Goal: Information Seeking & Learning: Learn about a topic

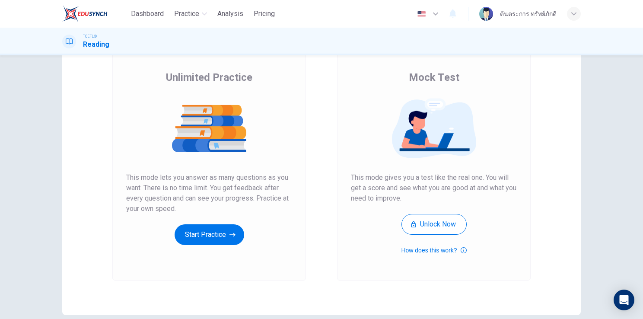
scroll to position [59, 0]
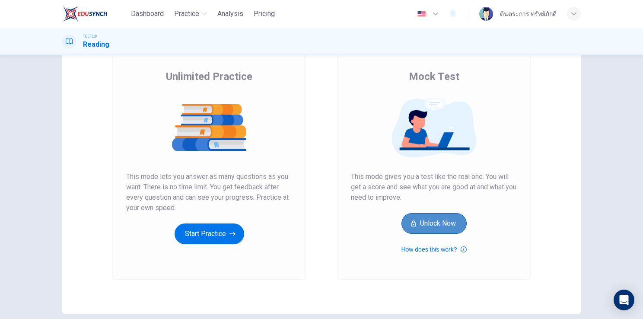
click at [444, 228] on button "Unlock Now" at bounding box center [433, 223] width 65 height 21
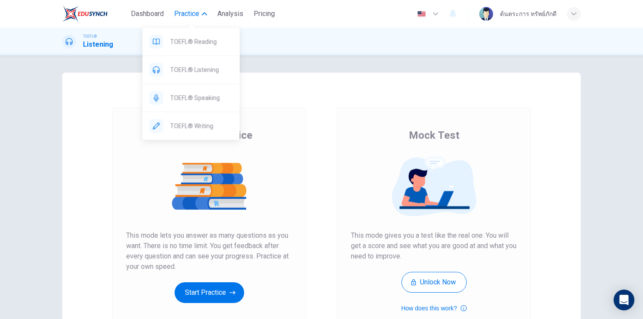
click at [195, 15] on span "Practice" at bounding box center [186, 14] width 25 height 10
click at [193, 16] on span "Practice" at bounding box center [186, 14] width 25 height 10
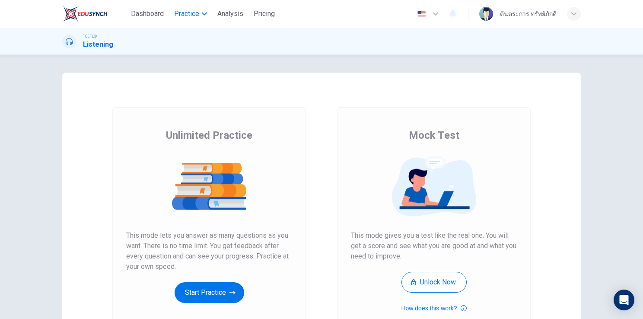
click at [193, 16] on span "Practice" at bounding box center [186, 14] width 25 height 10
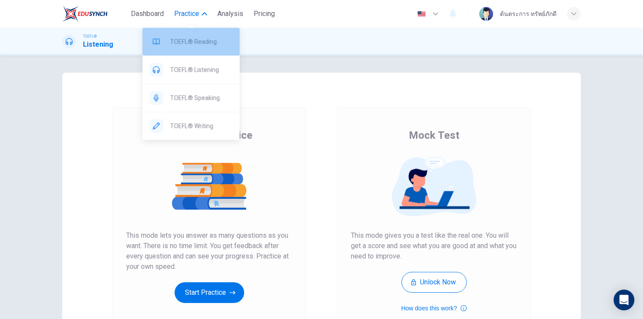
click at [201, 39] on span "TOEFL® Reading" at bounding box center [201, 41] width 63 height 10
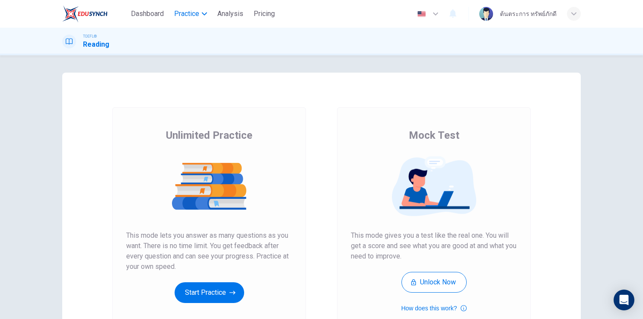
click at [198, 20] on button "Practice" at bounding box center [191, 14] width 40 height 16
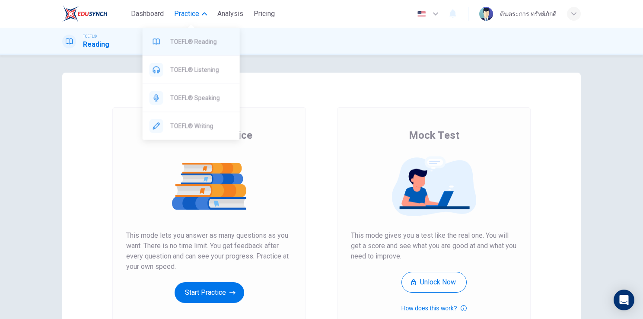
click at [201, 39] on span "TOEFL® Reading" at bounding box center [201, 41] width 63 height 10
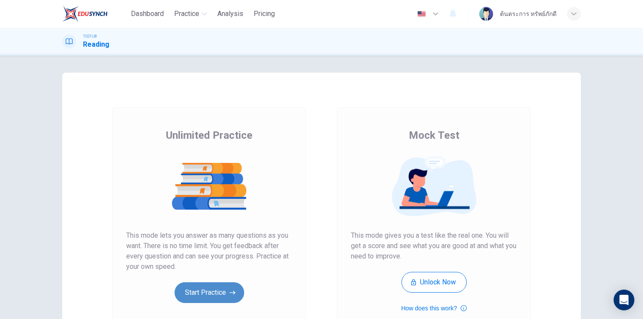
click at [201, 295] on button "Start Practice" at bounding box center [210, 292] width 70 height 21
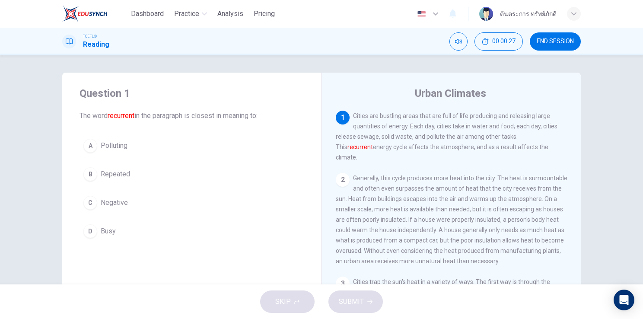
click at [129, 177] on button "B Repeated" at bounding box center [192, 174] width 225 height 22
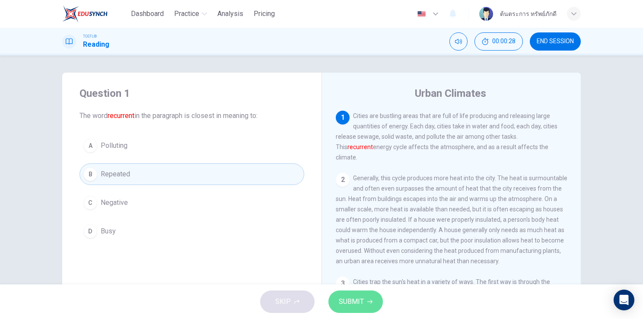
click at [363, 304] on span "SUBMIT" at bounding box center [351, 302] width 25 height 12
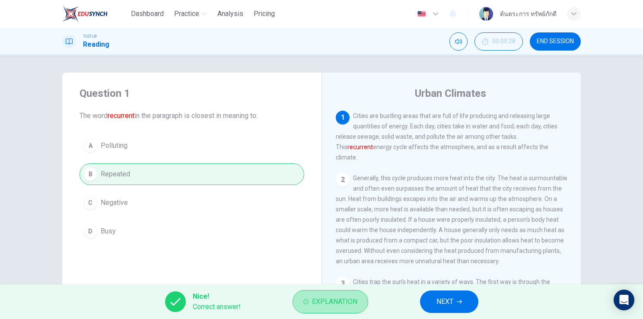
click at [363, 304] on button "Explanation" at bounding box center [331, 301] width 76 height 23
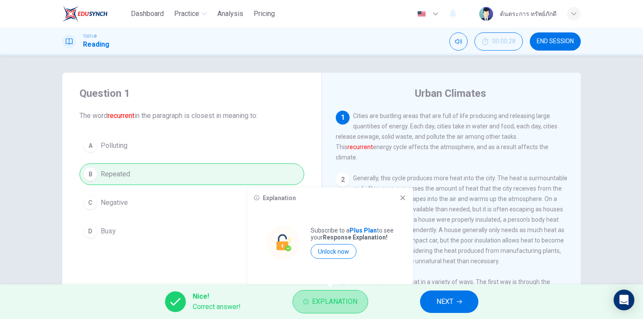
click at [363, 304] on button "Explanation" at bounding box center [331, 301] width 76 height 23
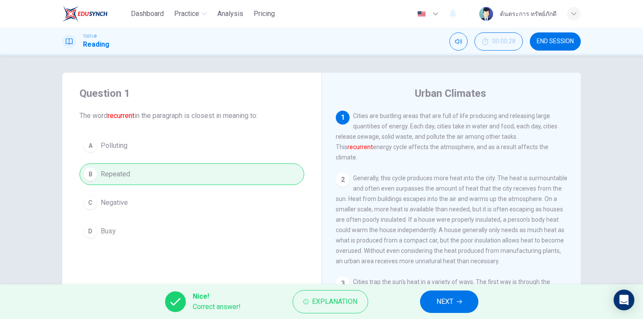
click at [363, 304] on button "Explanation" at bounding box center [331, 301] width 76 height 23
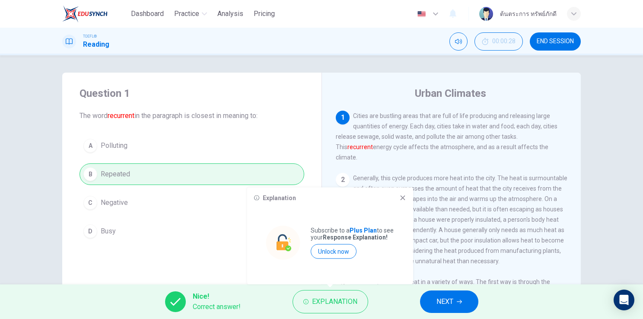
click at [402, 198] on icon at bounding box center [403, 197] width 5 height 5
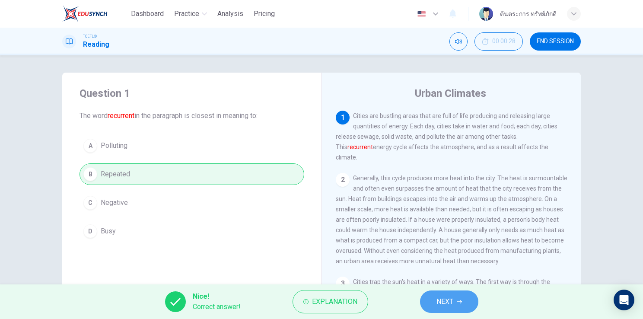
click at [449, 297] on span "NEXT" at bounding box center [444, 302] width 17 height 12
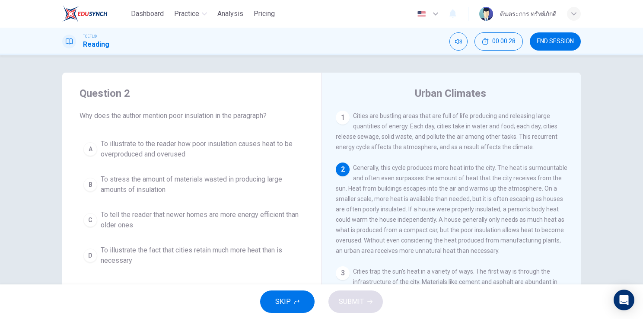
scroll to position [53, 0]
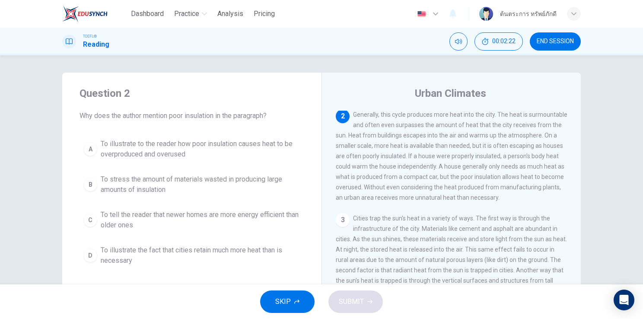
click at [160, 155] on span "To illustrate to the reader how poor insulation causes heat to be overproduced …" at bounding box center [201, 149] width 200 height 21
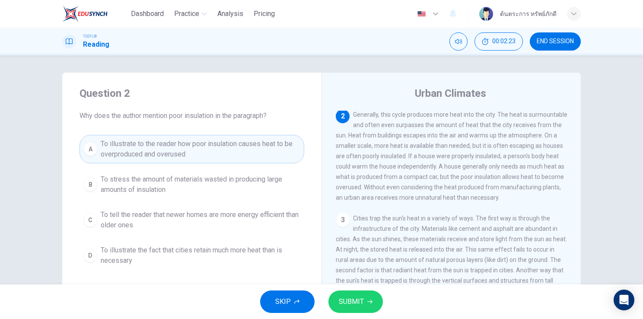
click at [366, 300] on button "SUBMIT" at bounding box center [355, 301] width 54 height 22
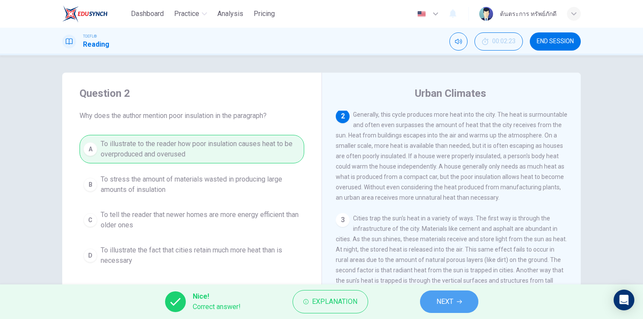
click at [456, 303] on button "NEXT" at bounding box center [449, 301] width 58 height 22
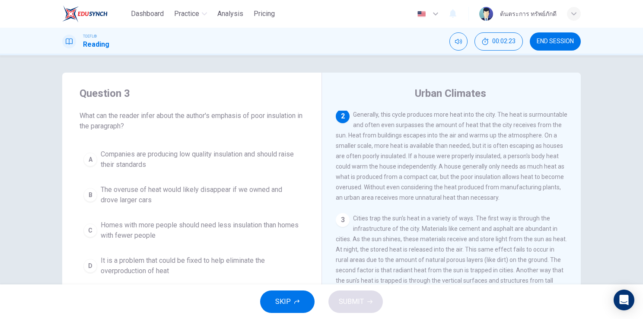
scroll to position [0, 0]
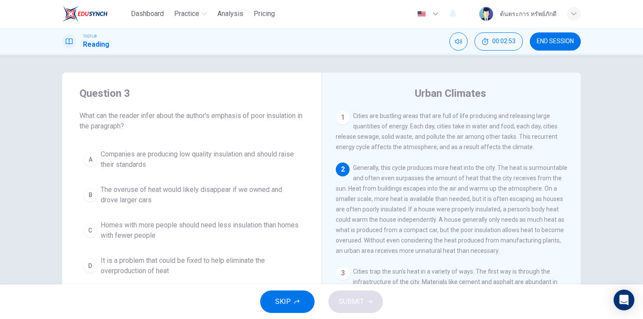
drag, startPoint x: 133, startPoint y: 124, endPoint x: 78, endPoint y: 111, distance: 56.5
click at [80, 111] on span "What can the reader infer about the author's emphasis of poor insulation in the…" at bounding box center [192, 121] width 225 height 21
drag, startPoint x: 78, startPoint y: 115, endPoint x: 138, endPoint y: 134, distance: 62.5
click at [138, 134] on div "Question 3 What can the reader infer about the author's emphasis of poor insula…" at bounding box center [191, 183] width 259 height 221
click at [131, 127] on span "What can the reader infer about the author's emphasis of poor insulation in the…" at bounding box center [192, 121] width 225 height 21
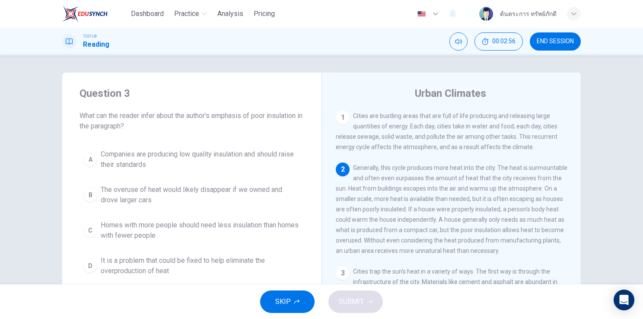
drag, startPoint x: 125, startPoint y: 125, endPoint x: 97, endPoint y: 118, distance: 29.5
click at [97, 118] on span "What can the reader infer about the author's emphasis of poor insulation in the…" at bounding box center [192, 121] width 225 height 21
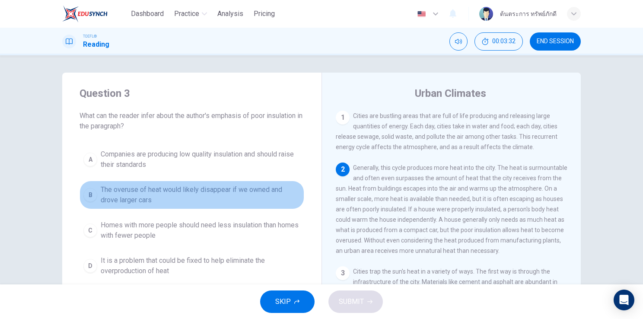
click at [176, 190] on span "The overuse of heat would likely disappear if we owned and drove larger cars" at bounding box center [201, 195] width 200 height 21
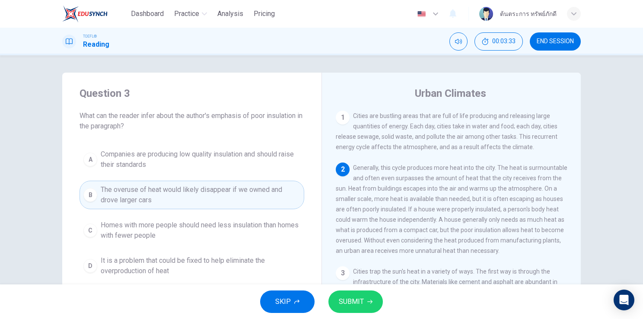
click at [343, 300] on span "SUBMIT" at bounding box center [351, 302] width 25 height 12
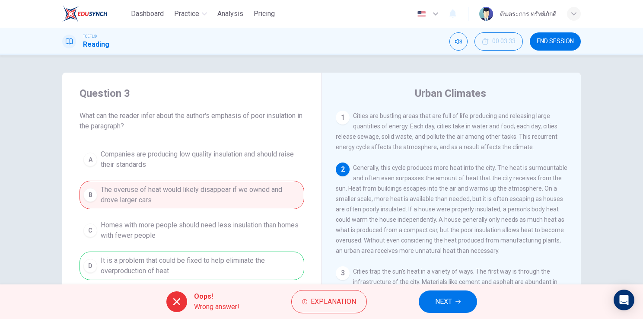
click at [441, 308] on button "NEXT" at bounding box center [448, 301] width 58 height 22
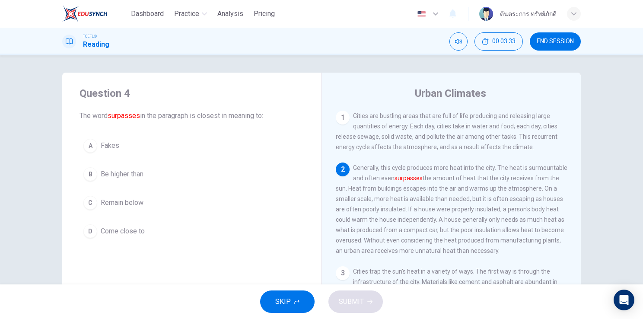
scroll to position [53, 0]
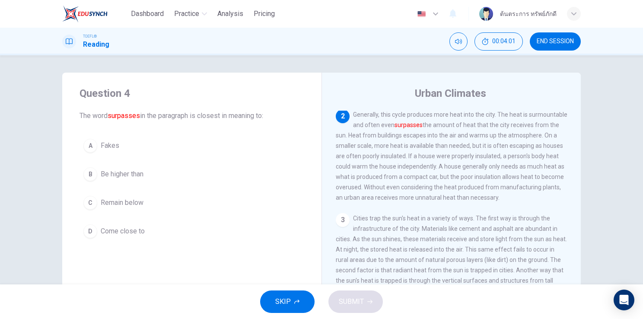
click at [130, 175] on span "Be higher than" at bounding box center [122, 174] width 43 height 10
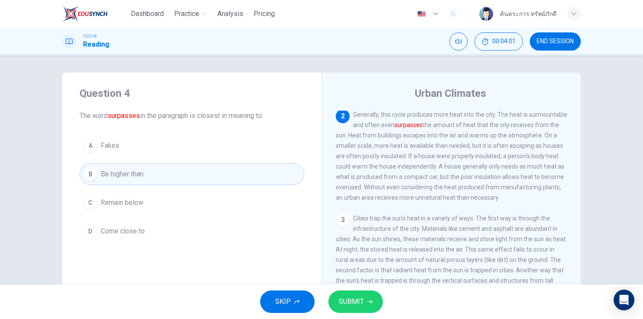
click at [357, 308] on button "SUBMIT" at bounding box center [355, 301] width 54 height 22
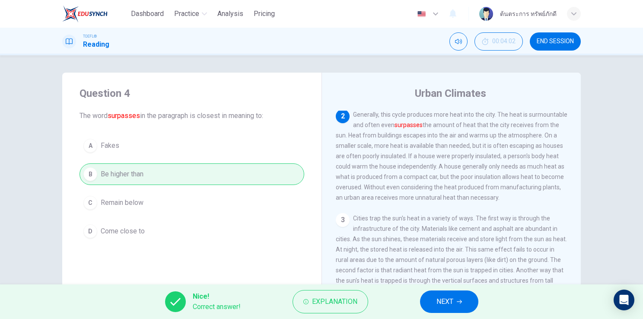
click at [444, 299] on span "NEXT" at bounding box center [444, 302] width 17 height 12
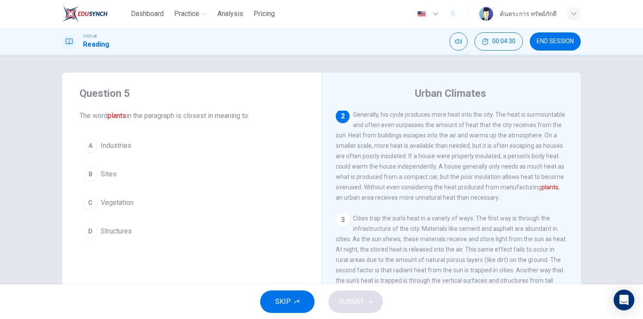
click at [126, 135] on button "A Industries" at bounding box center [192, 146] width 225 height 22
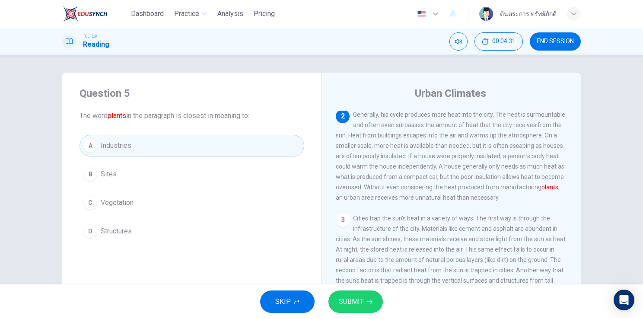
click at [344, 311] on button "SUBMIT" at bounding box center [355, 301] width 54 height 22
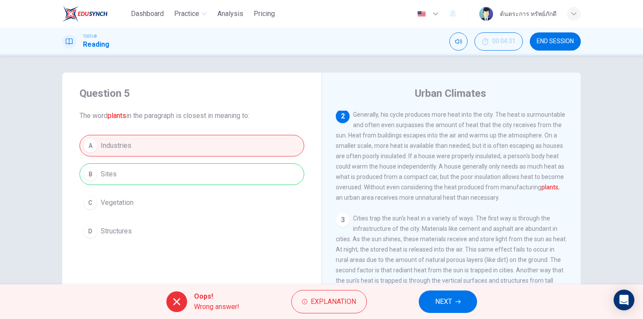
click at [437, 306] on span "NEXT" at bounding box center [443, 302] width 17 height 12
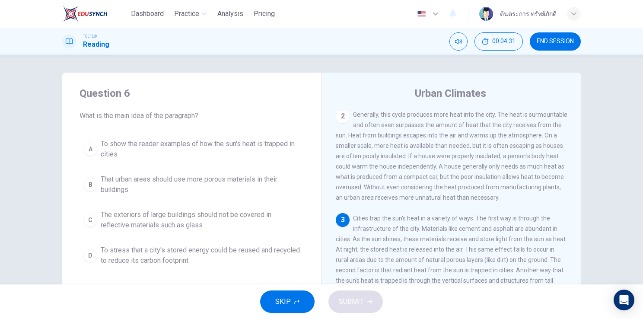
scroll to position [126, 0]
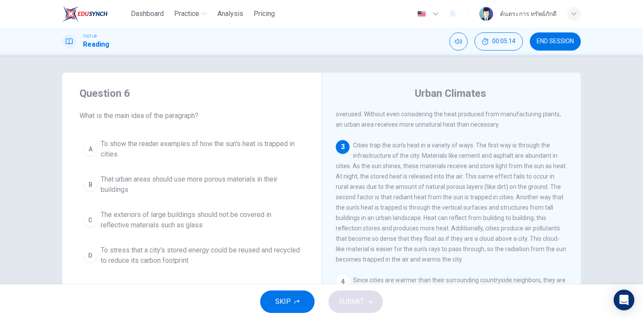
click at [241, 131] on div "Question 6 What is the main idea of the paragraph? A To show the reader example…" at bounding box center [191, 178] width 259 height 211
click at [239, 138] on button "A To show the reader examples of how the sun's heat is trapped in cities" at bounding box center [192, 149] width 225 height 29
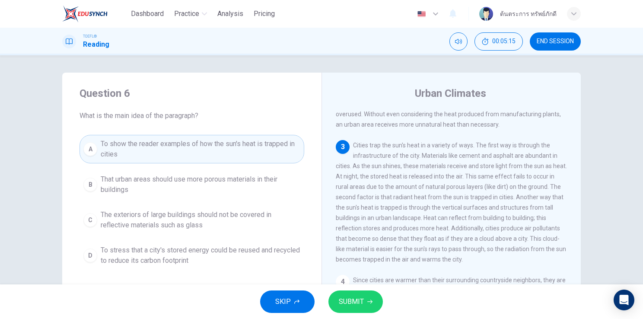
click at [347, 296] on span "SUBMIT" at bounding box center [351, 302] width 25 height 12
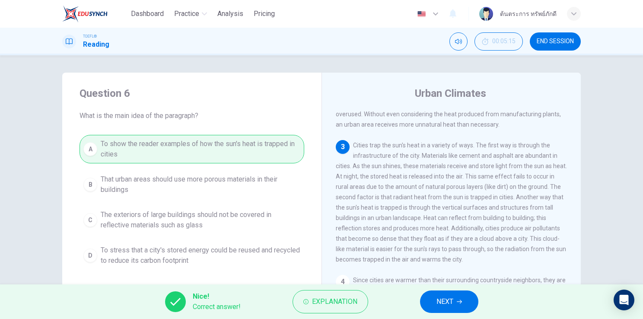
click at [433, 300] on button "NEXT" at bounding box center [449, 301] width 58 height 22
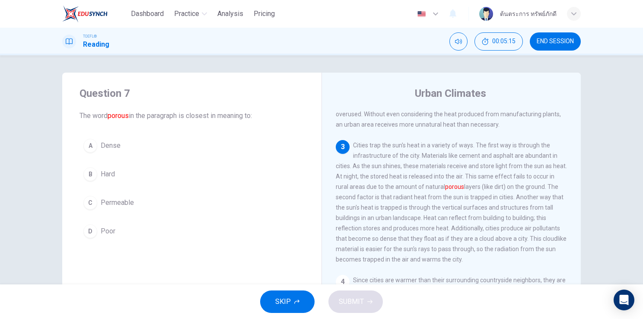
scroll to position [160, 0]
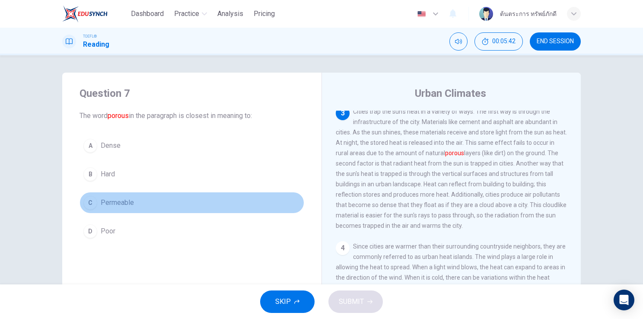
click at [131, 207] on button "C Permeable" at bounding box center [192, 203] width 225 height 22
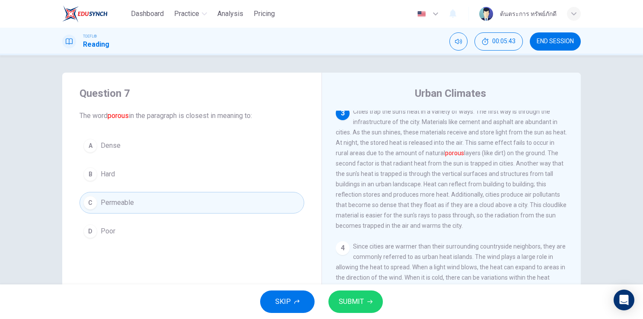
click at [351, 306] on span "SUBMIT" at bounding box center [351, 302] width 25 height 12
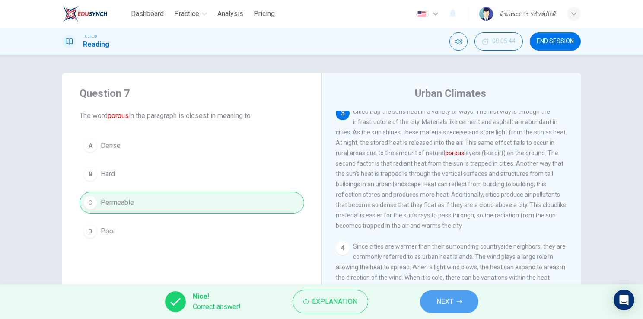
click at [466, 297] on button "NEXT" at bounding box center [449, 301] width 58 height 22
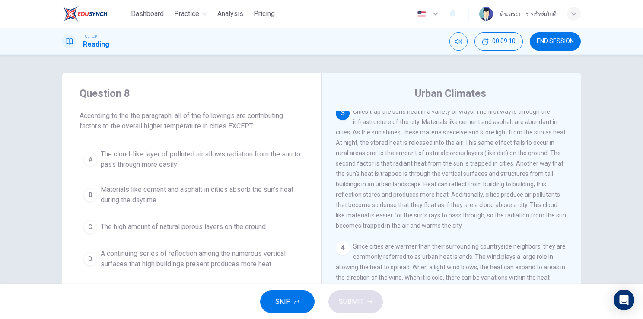
click at [169, 267] on span "A continuing series of reflection among the numerous vertical surfaces that hig…" at bounding box center [201, 258] width 200 height 21
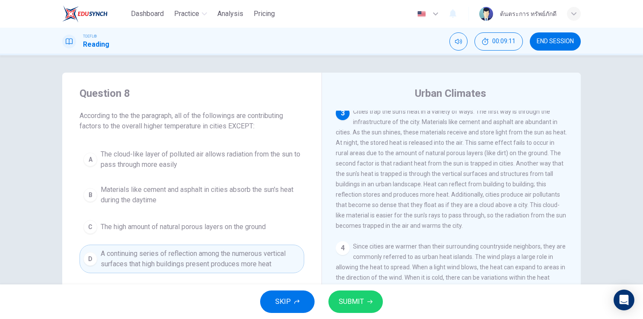
click at [344, 306] on span "SUBMIT" at bounding box center [351, 302] width 25 height 12
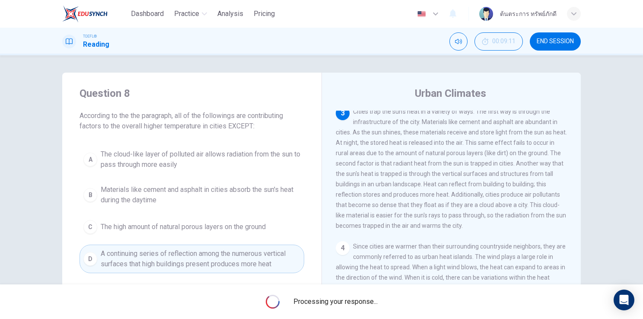
click at [283, 297] on div "Processing your response..." at bounding box center [321, 301] width 643 height 35
